Goal: Transaction & Acquisition: Book appointment/travel/reservation

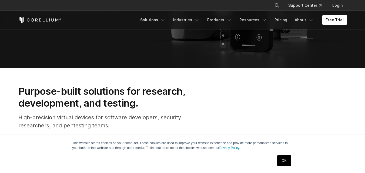
scroll to position [135, 0]
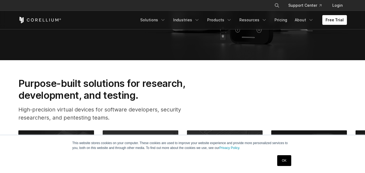
click at [286, 160] on link "OK" at bounding box center [284, 160] width 14 height 11
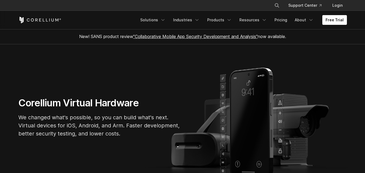
scroll to position [0, 0]
click at [336, 21] on link "Free Trial" at bounding box center [334, 20] width 25 height 10
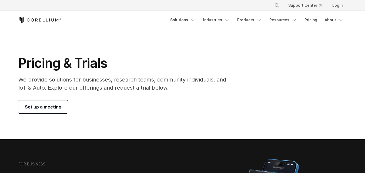
click at [48, 107] on span "Set up a meeting" at bounding box center [43, 107] width 36 height 6
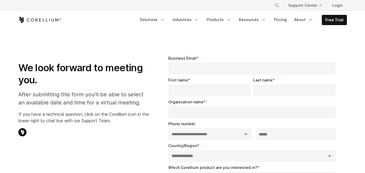
select select "**"
drag, startPoint x: 189, startPoint y: 64, endPoint x: 184, endPoint y: 90, distance: 26.1
click at [189, 64] on input "Business Email *" at bounding box center [252, 69] width 168 height 12
click at [165, 21] on icon "Navigation Menu" at bounding box center [162, 19] width 5 height 5
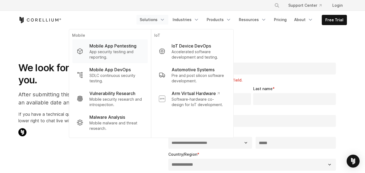
click at [119, 52] on p "App security testing and reporting." at bounding box center [116, 54] width 54 height 11
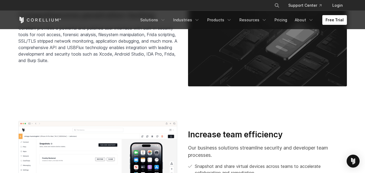
scroll to position [884, 0]
